Goal: Navigation & Orientation: Understand site structure

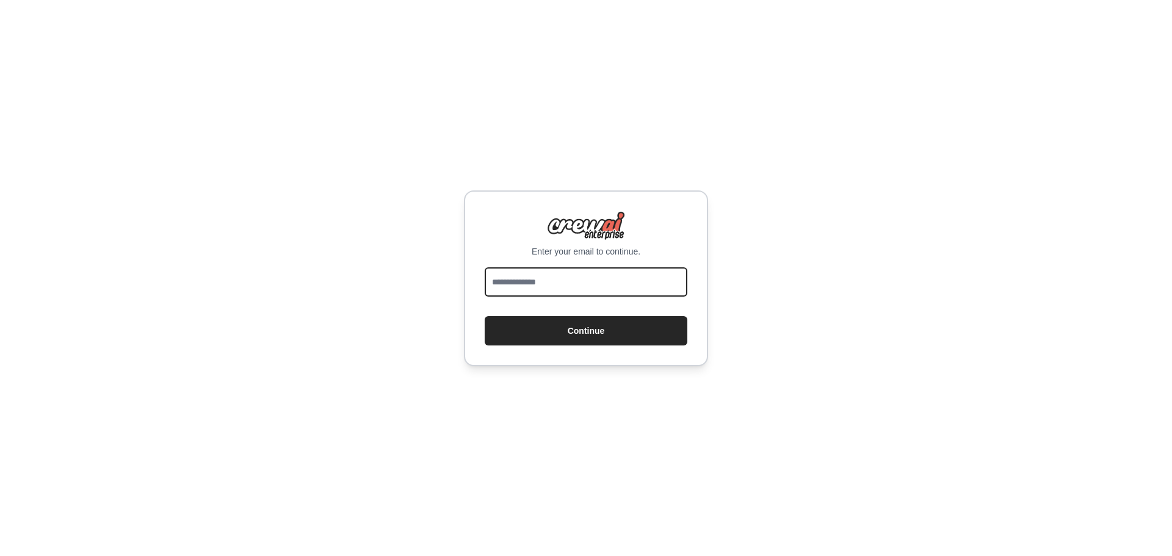
click at [604, 276] on input "email" at bounding box center [586, 281] width 203 height 29
click at [552, 281] on input "email" at bounding box center [586, 281] width 203 height 29
type input "**********"
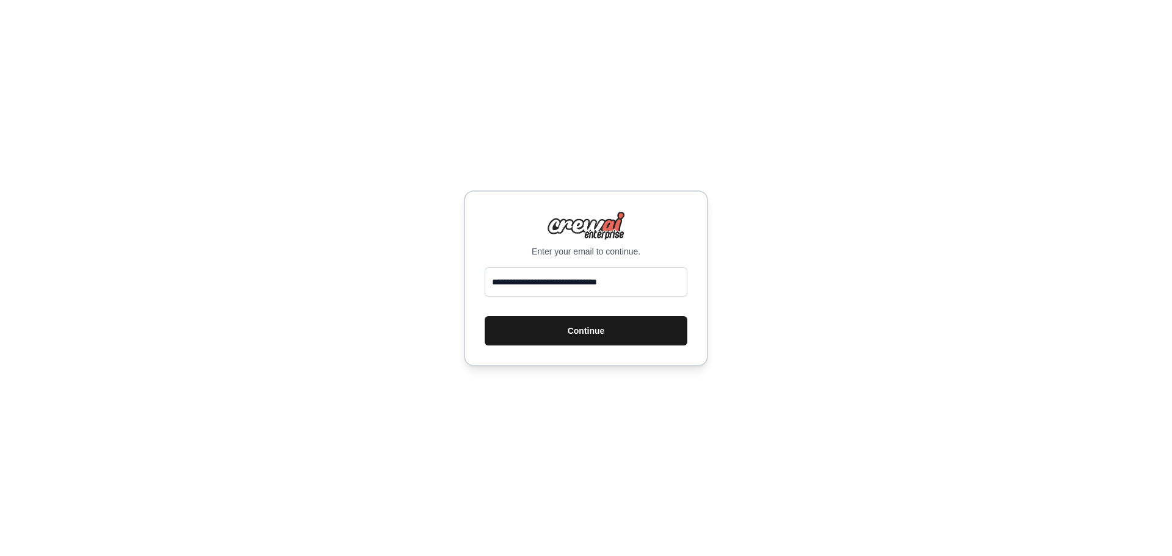
click at [558, 328] on button "Continue" at bounding box center [586, 330] width 203 height 29
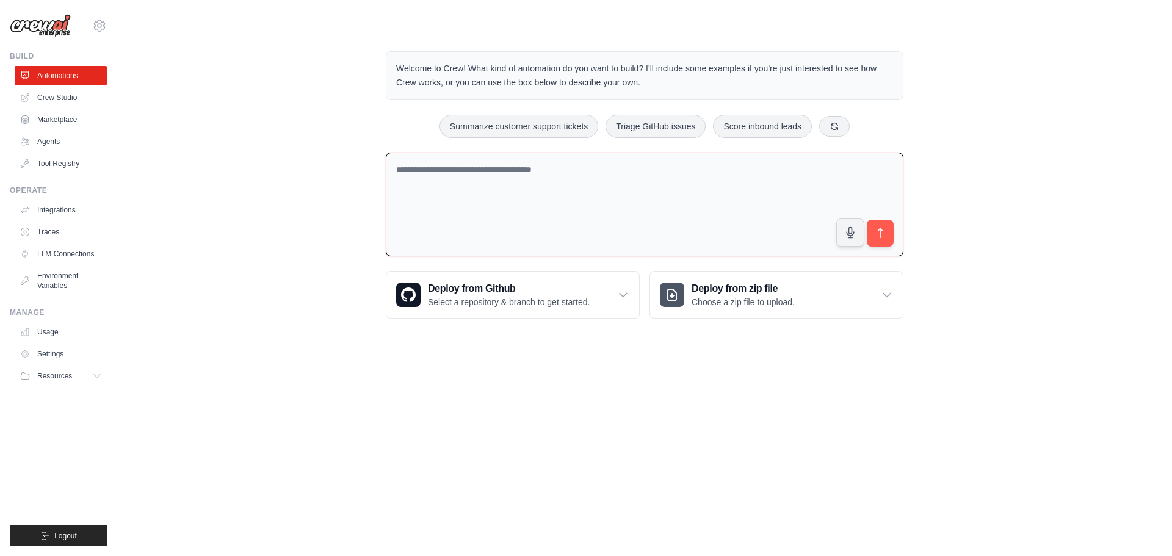
click at [644, 194] on textarea at bounding box center [645, 205] width 518 height 104
click at [63, 139] on link "Agents" at bounding box center [62, 142] width 92 height 20
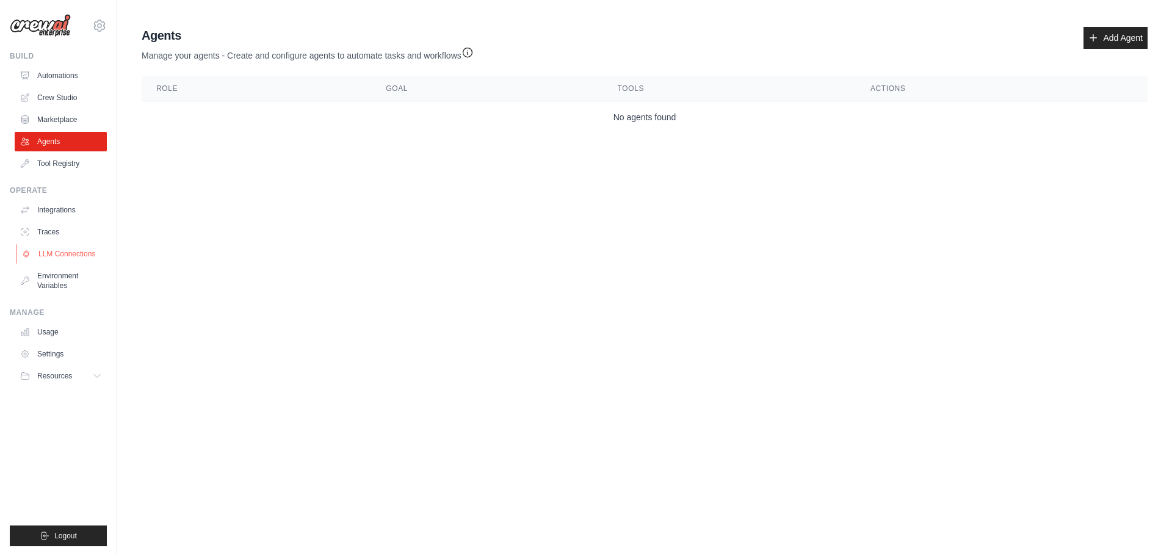
click at [49, 254] on link "LLM Connections" at bounding box center [62, 254] width 92 height 20
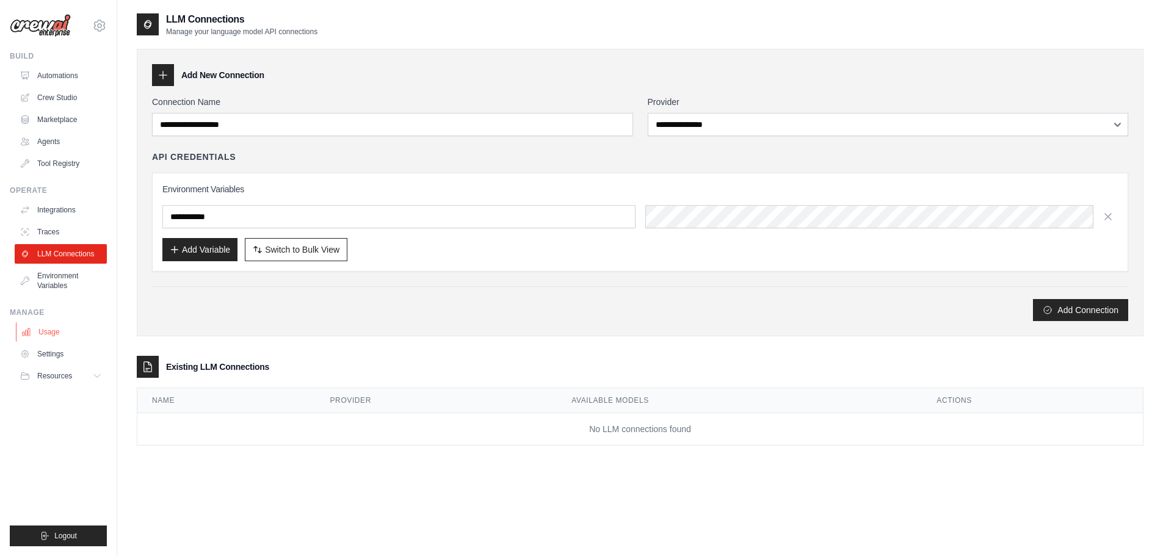
click at [45, 333] on link "Usage" at bounding box center [62, 332] width 92 height 20
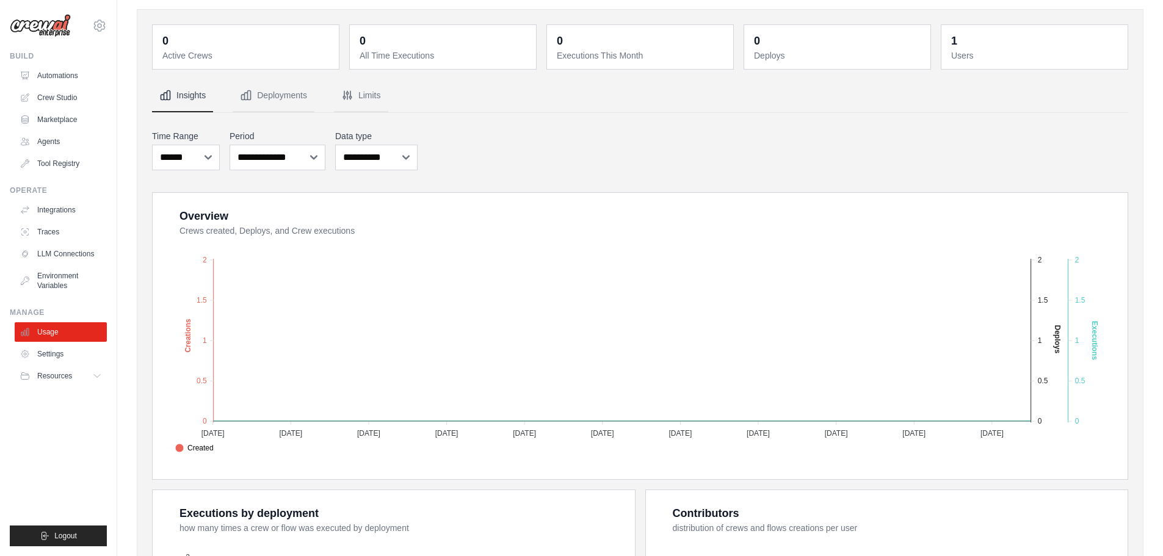
scroll to position [61, 0]
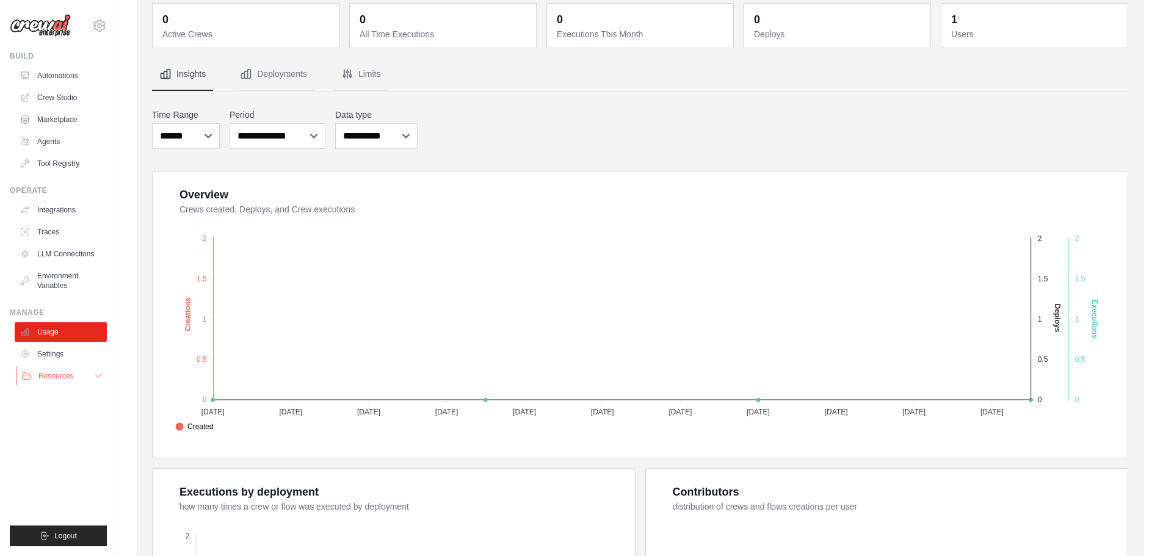
click at [63, 377] on span "Resources" at bounding box center [55, 376] width 35 height 10
click at [73, 92] on link "Crew Studio" at bounding box center [62, 98] width 92 height 20
click at [49, 135] on link "Agents" at bounding box center [62, 142] width 92 height 20
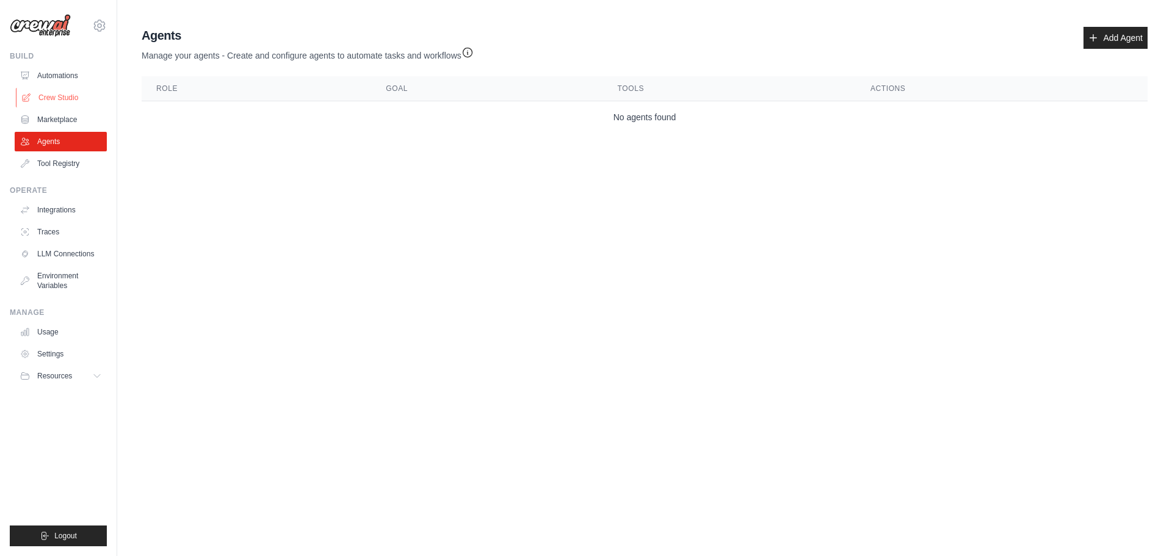
click at [49, 93] on link "Crew Studio" at bounding box center [62, 98] width 92 height 20
